Goal: Information Seeking & Learning: Find specific fact

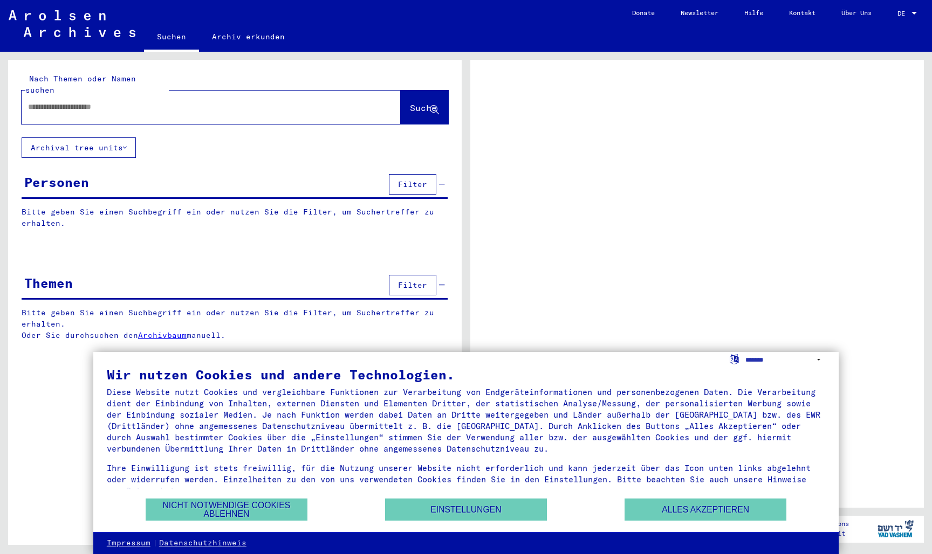
click at [915, 12] on div at bounding box center [913, 13] width 5 height 3
click at [660, 512] on button "Alles akzeptieren" at bounding box center [706, 510] width 162 height 22
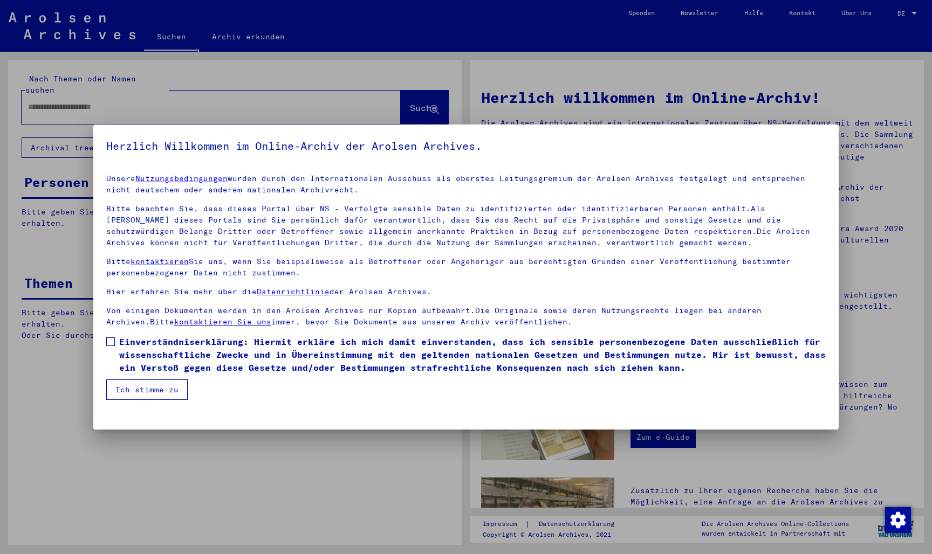
click at [911, 9] on div at bounding box center [466, 277] width 932 height 554
click at [153, 358] on span "Einverständniserklärung: Hiermit erkläre ich mich damit einverstanden, dass ich…" at bounding box center [472, 354] width 706 height 39
click at [146, 392] on button "Ich stimme zu" at bounding box center [146, 390] width 81 height 20
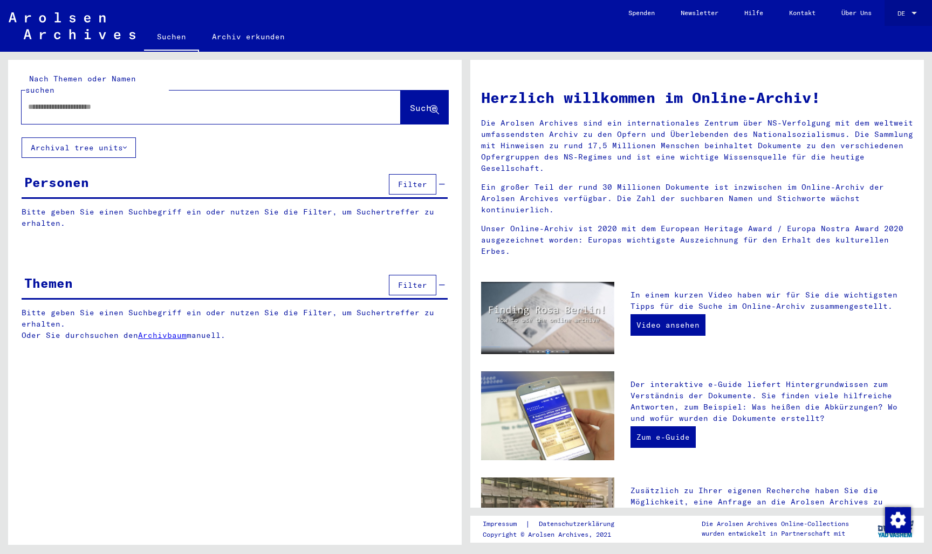
click at [915, 12] on div at bounding box center [913, 13] width 5 height 3
click at [897, 19] on span "English" at bounding box center [887, 19] width 26 height 8
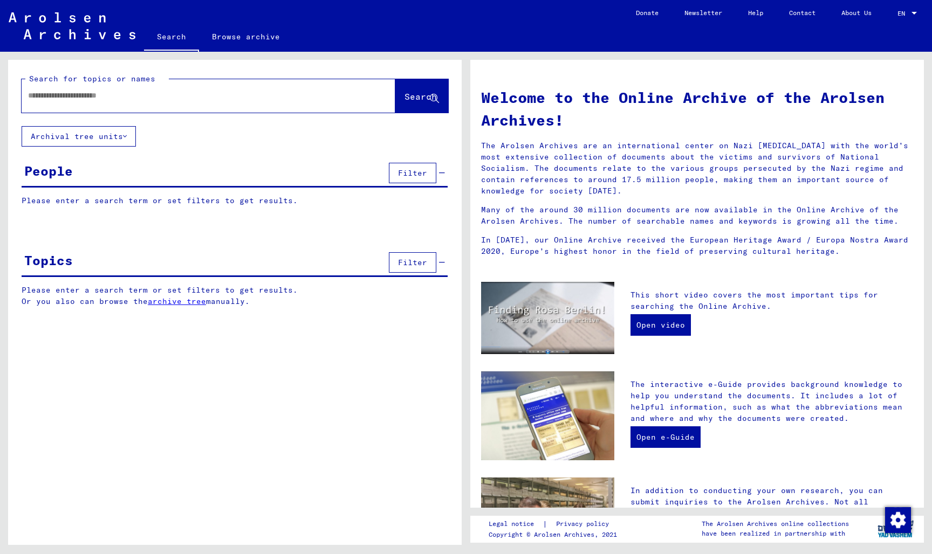
click at [256, 92] on input "text" at bounding box center [195, 95] width 335 height 11
type input "**********"
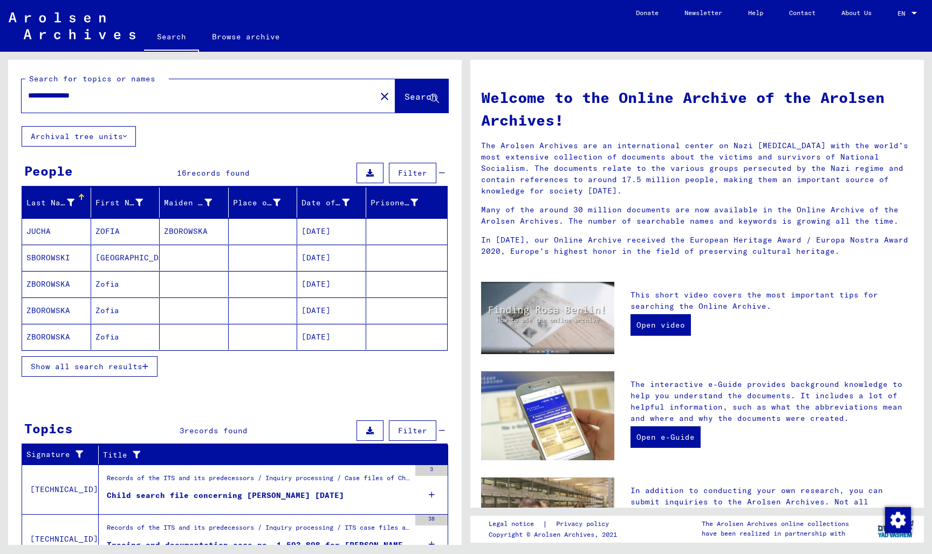
click at [147, 367] on icon "button" at bounding box center [145, 367] width 6 height 8
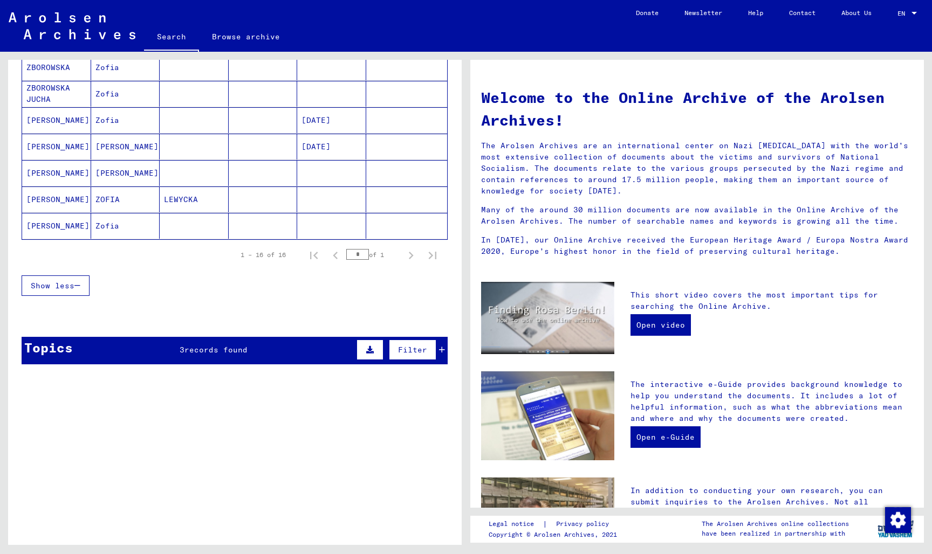
scroll to position [403, 0]
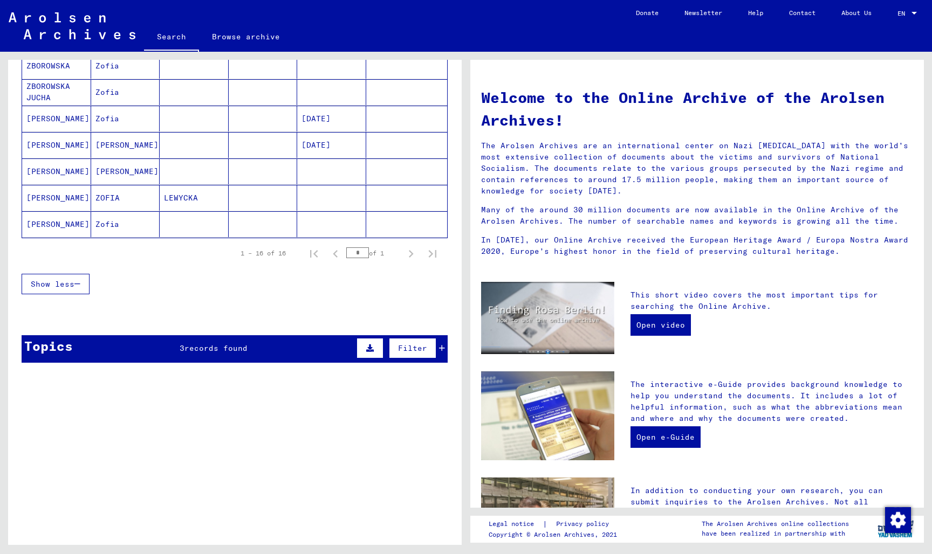
click at [440, 345] on icon at bounding box center [442, 349] width 6 height 8
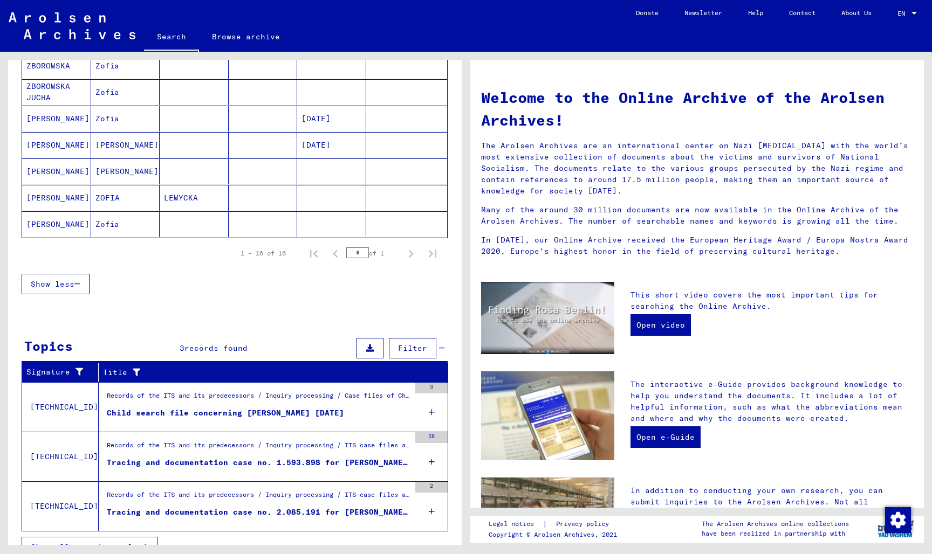
click at [295, 405] on div "Records of the ITS and its predecessors / Inquiry processing / Case files of Ch…" at bounding box center [258, 398] width 303 height 15
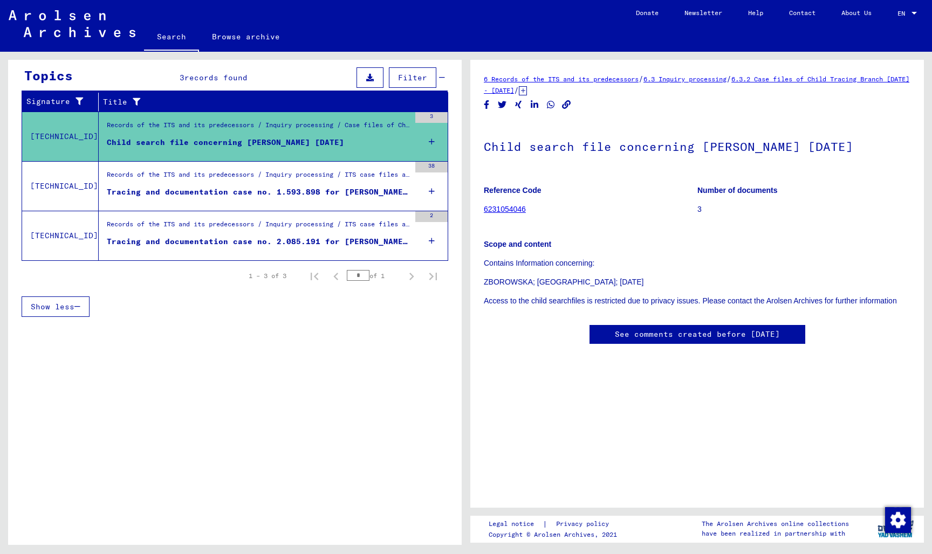
click at [265, 187] on div "Tracing and documentation case no. 1.593.898 for [PERSON_NAME] born [DEMOGRAPHI…" at bounding box center [258, 192] width 303 height 11
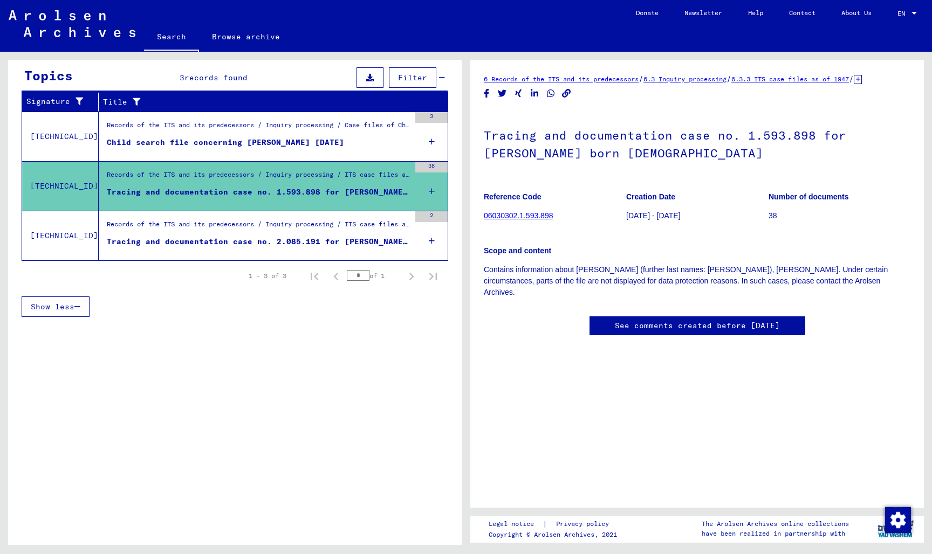
scroll to position [187, 0]
click at [362, 236] on div "Tracing and documentation case no. 2.085.191 for [PERSON_NAME] [DEMOGRAPHIC_DAT…" at bounding box center [258, 241] width 303 height 11
